Goal: Navigation & Orientation: Find specific page/section

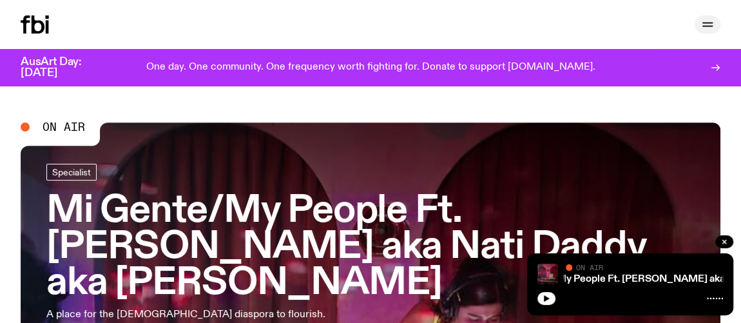
click at [709, 26] on icon "button" at bounding box center [707, 26] width 10 height 0
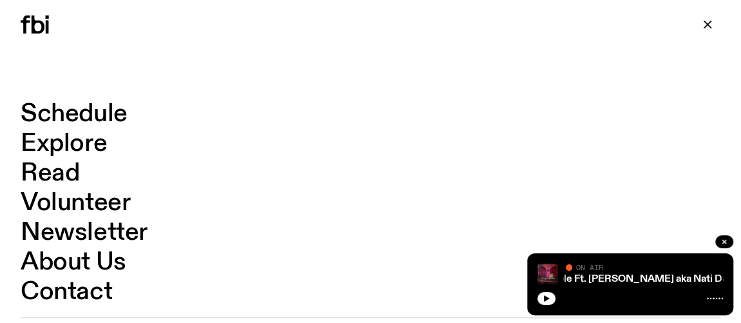
click at [86, 111] on link "Schedule" at bounding box center [74, 114] width 107 height 24
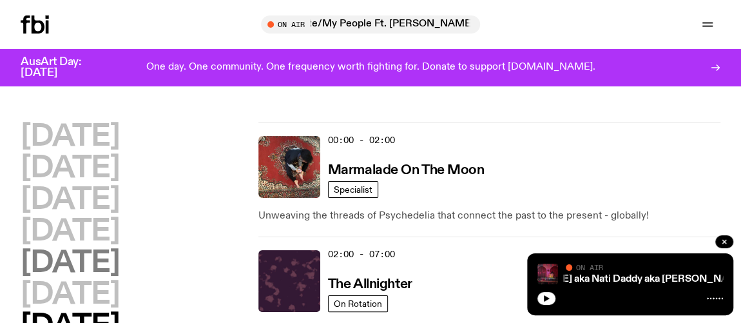
click at [56, 265] on h2 "[DATE]" at bounding box center [70, 263] width 99 height 29
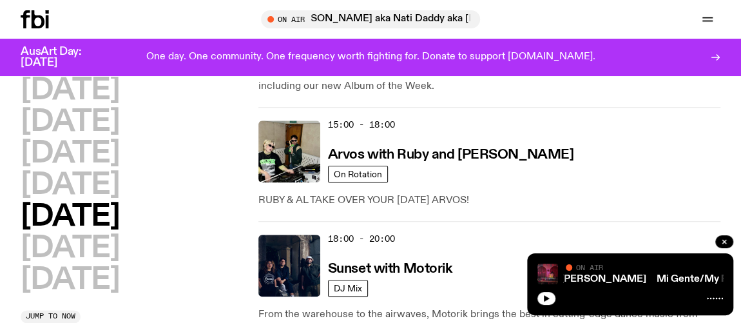
scroll to position [673, 0]
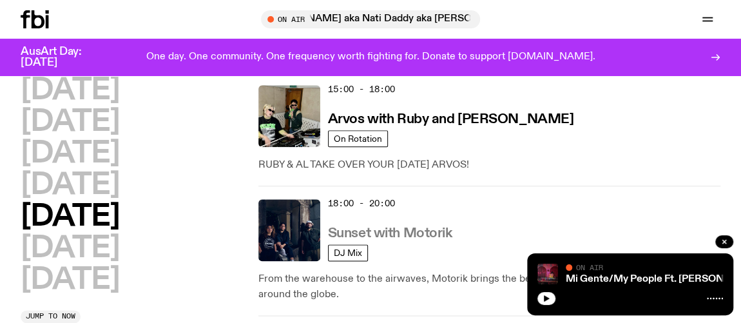
click at [384, 227] on h3 "Sunset with Motorik" at bounding box center [390, 234] width 124 height 14
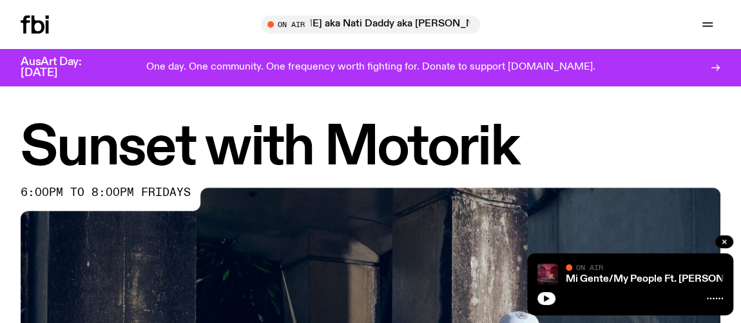
click at [86, 153] on h1 "Sunset with Motorik" at bounding box center [371, 148] width 700 height 52
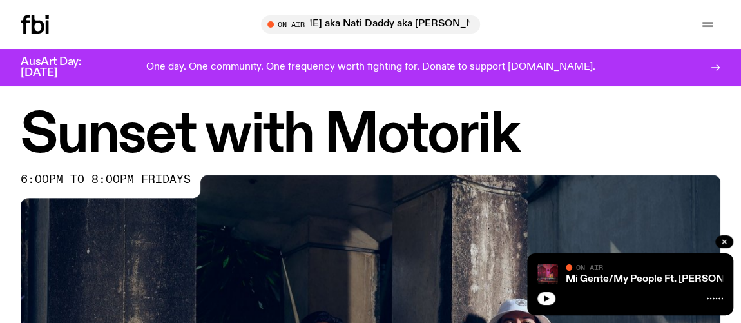
click at [78, 114] on h1 "Sunset with Motorik" at bounding box center [371, 136] width 700 height 52
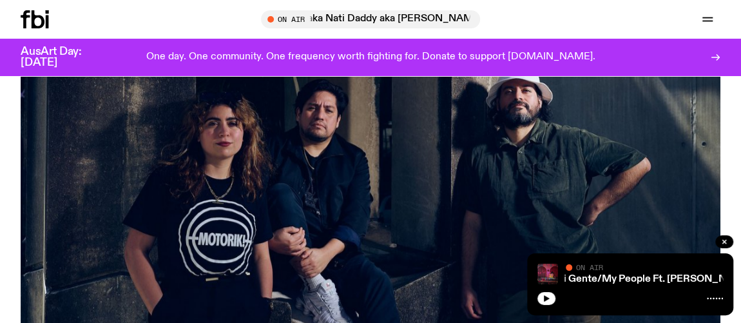
click at [69, 21] on div at bounding box center [52, 19] width 62 height 18
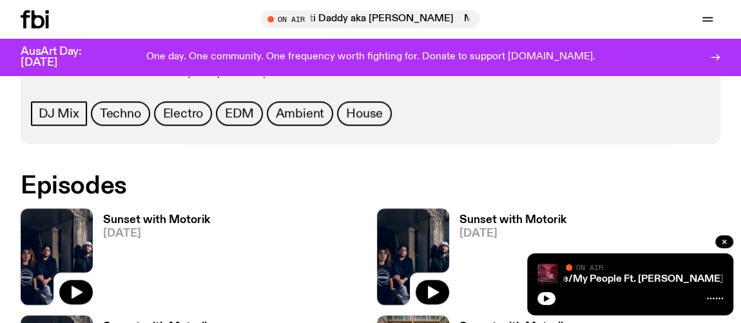
scroll to position [619, 0]
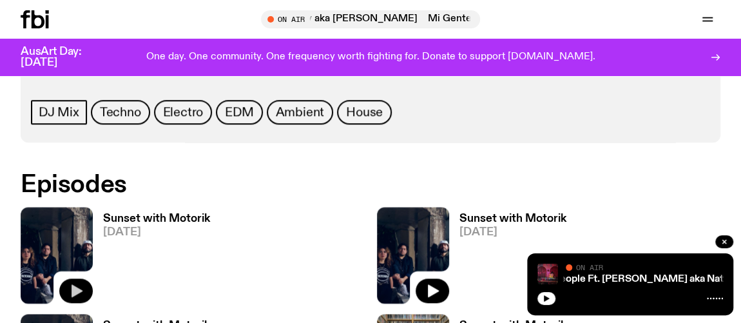
click at [79, 284] on icon "button" at bounding box center [75, 290] width 15 height 15
